Goal: Task Accomplishment & Management: Use online tool/utility

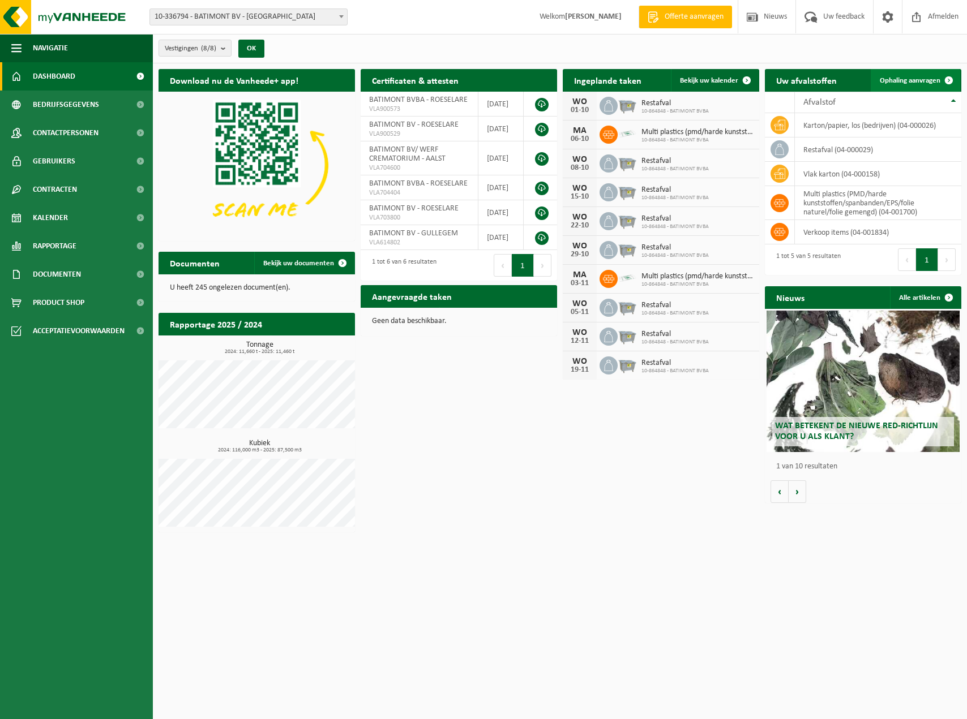
click at [892, 79] on span "Ophaling aanvragen" at bounding box center [909, 80] width 61 height 7
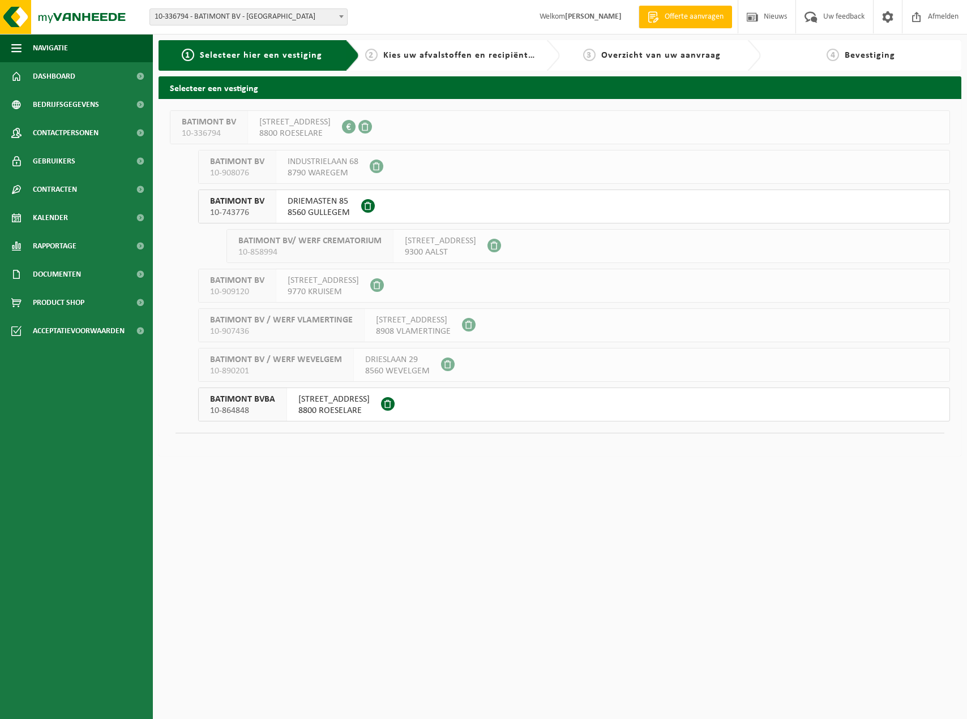
click at [333, 402] on span "[STREET_ADDRESS]" at bounding box center [333, 399] width 71 height 11
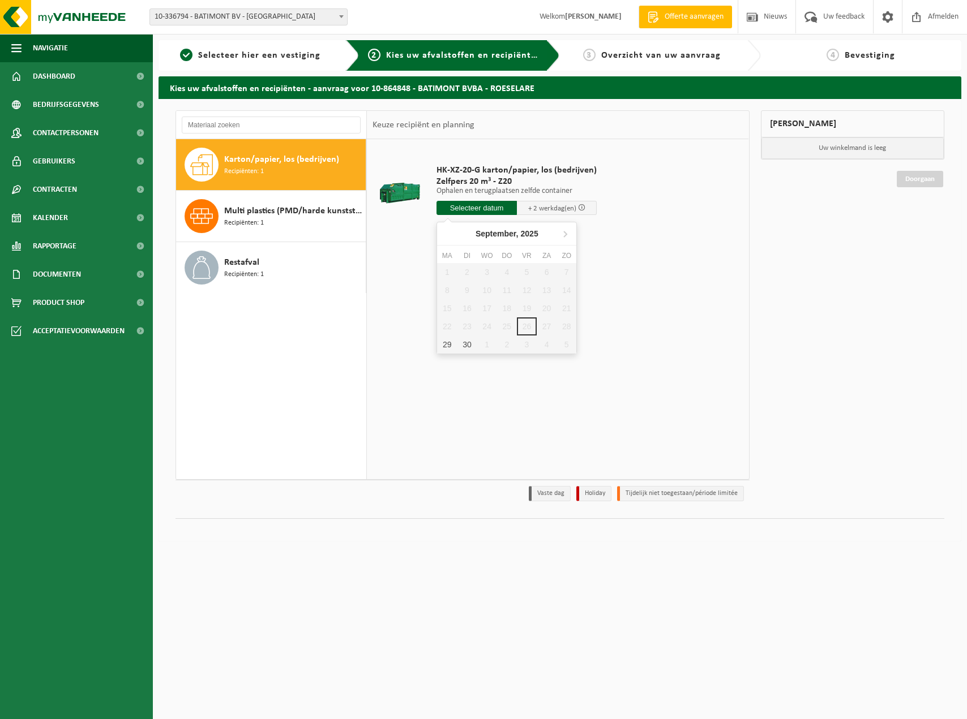
click at [475, 204] on input "text" at bounding box center [476, 208] width 80 height 14
click at [441, 342] on div "29" at bounding box center [447, 345] width 20 height 18
type input "Van 2025-09-29"
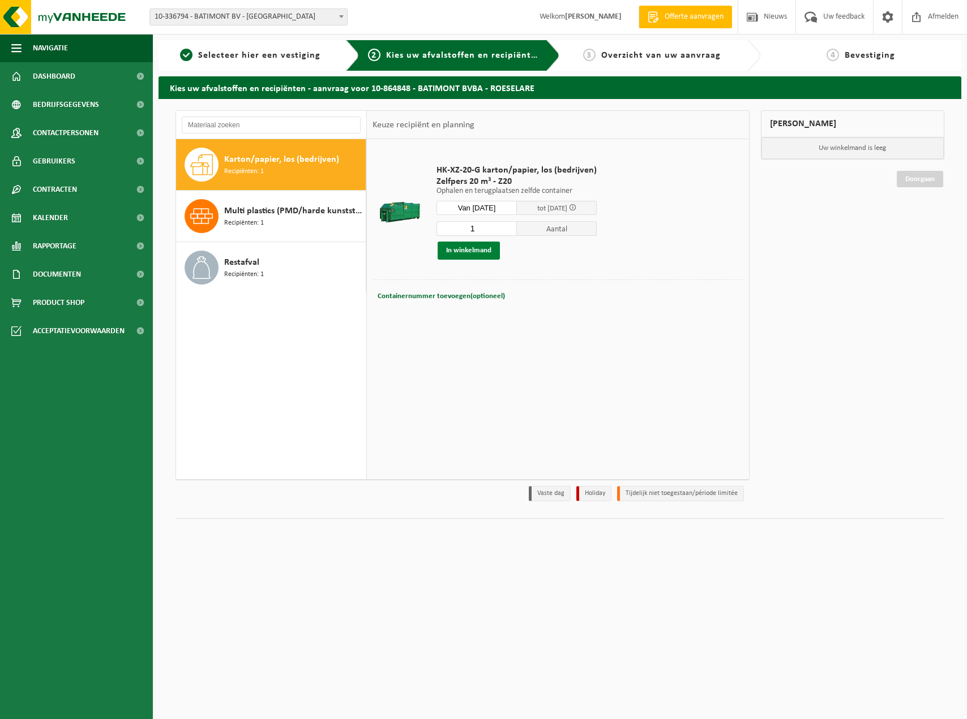
click at [466, 254] on button "In winkelmand" at bounding box center [468, 251] width 62 height 18
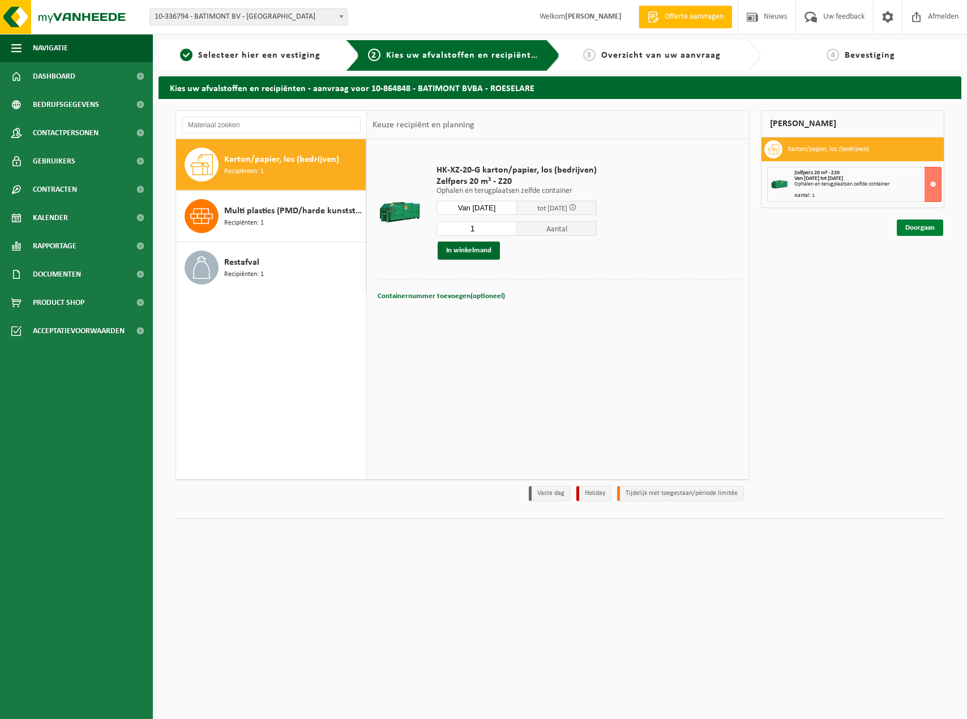
click at [937, 226] on link "Doorgaan" at bounding box center [919, 228] width 46 height 16
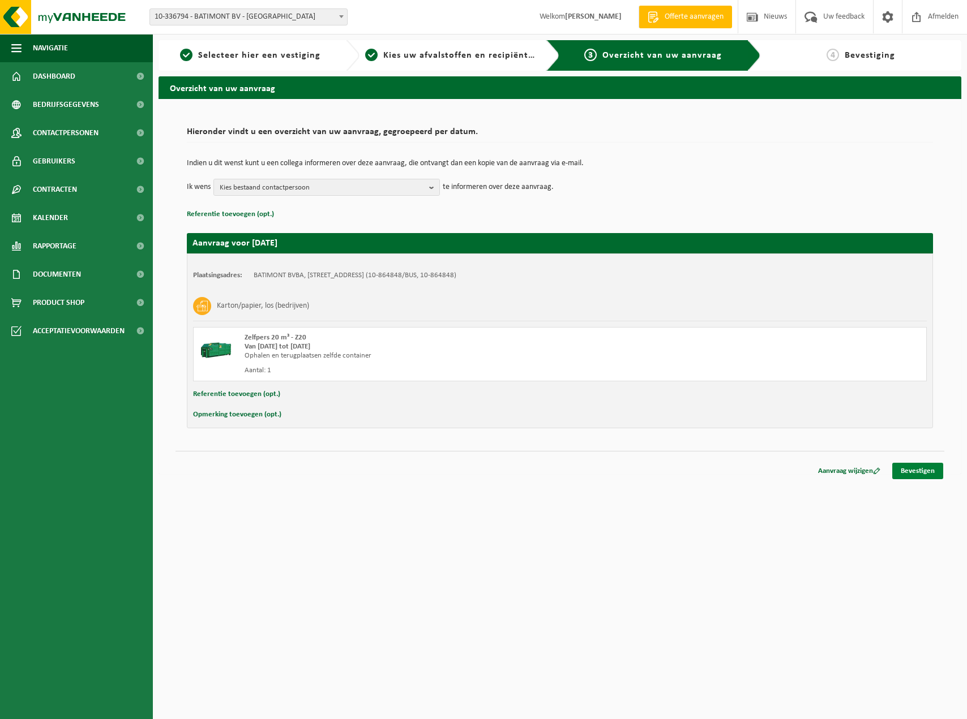
click at [897, 468] on link "Bevestigen" at bounding box center [917, 471] width 51 height 16
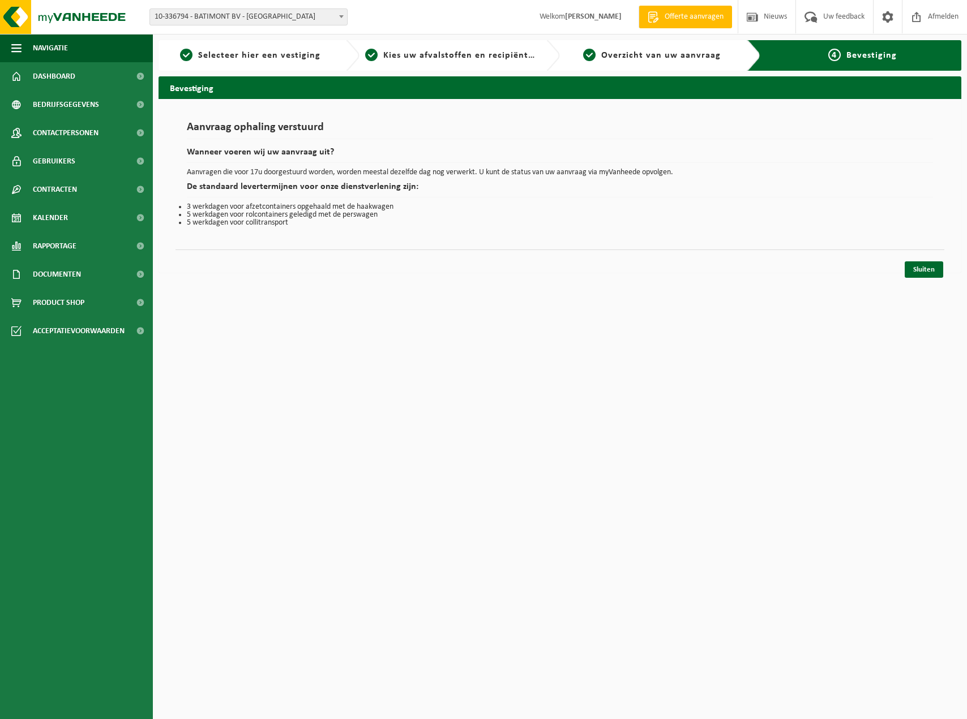
click at [910, 283] on div "Navigatie Offerte aanvragen Nieuws Uw feedback Afmelden Dashboard Bedrijfsgegev…" at bounding box center [483, 142] width 967 height 284
click at [913, 276] on link "Sluiten" at bounding box center [923, 269] width 38 height 16
